Goal: Information Seeking & Learning: Compare options

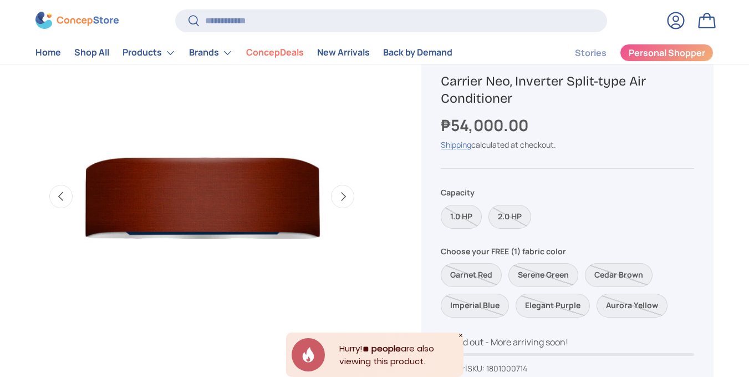
scroll to position [388, 0]
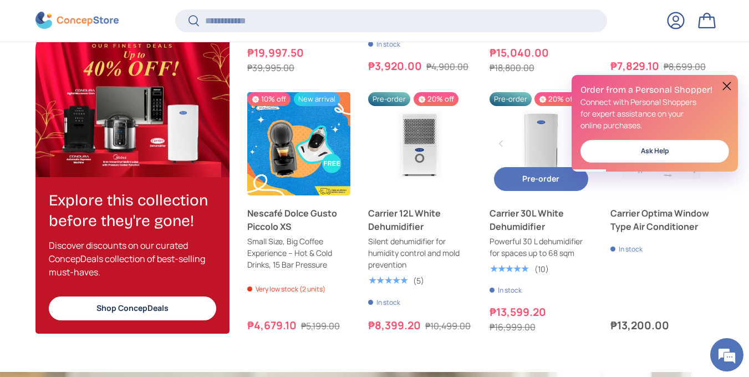
scroll to position [1341, 0]
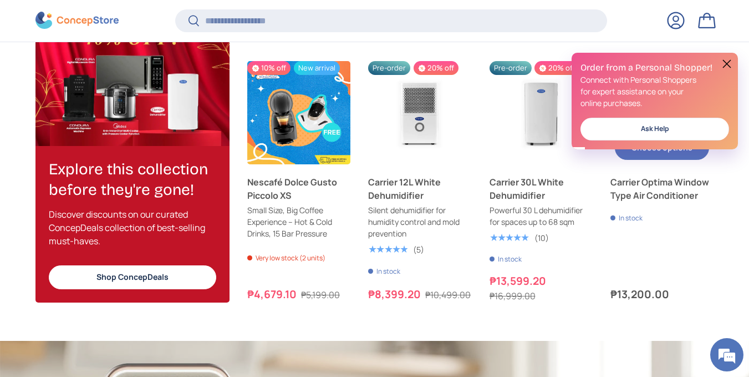
click at [655, 185] on link "Carrier Optima Window Type Air Conditioner" at bounding box center [662, 188] width 103 height 27
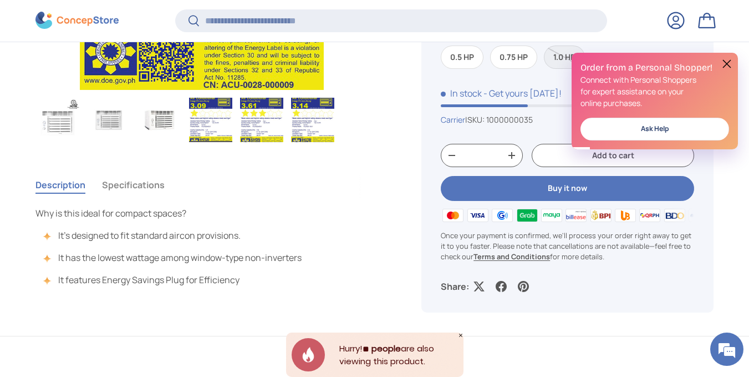
scroll to position [719, 0]
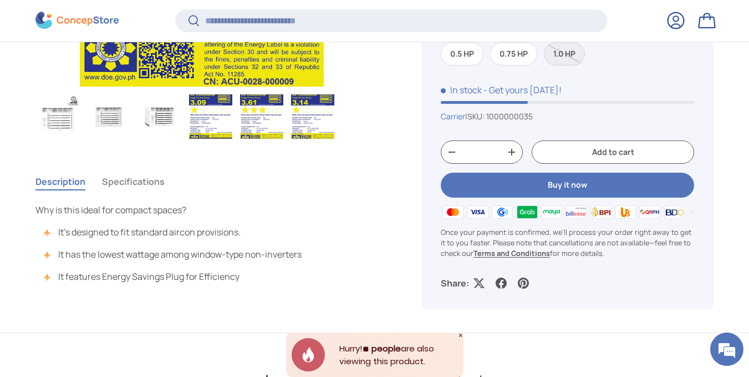
click at [116, 185] on button "Specifications" at bounding box center [133, 182] width 63 height 26
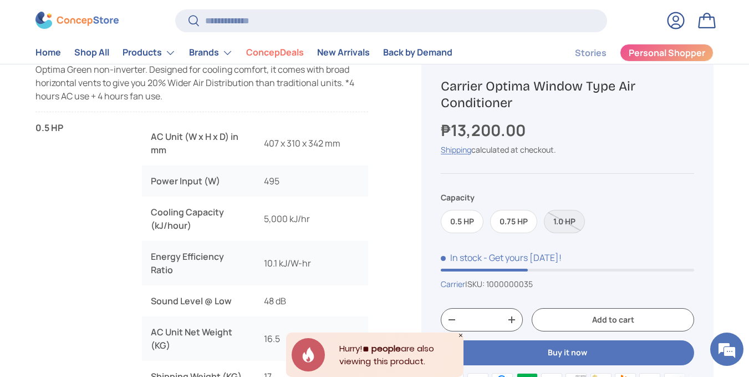
scroll to position [888, 0]
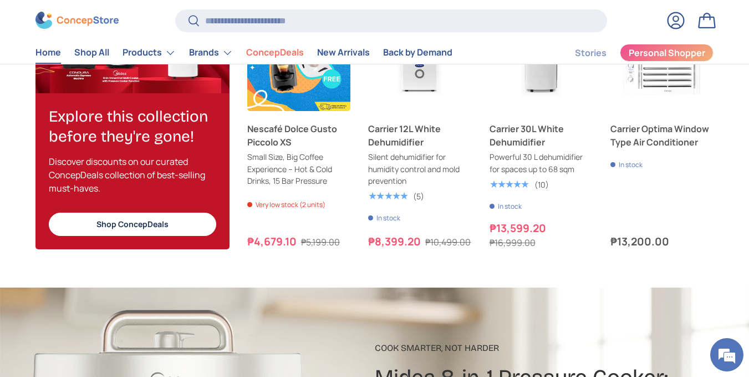
scroll to position [1223, 0]
